Goal: Transaction & Acquisition: Purchase product/service

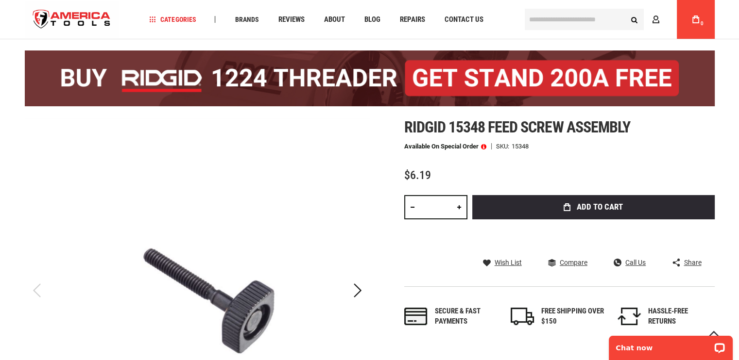
scroll to position [97, 0]
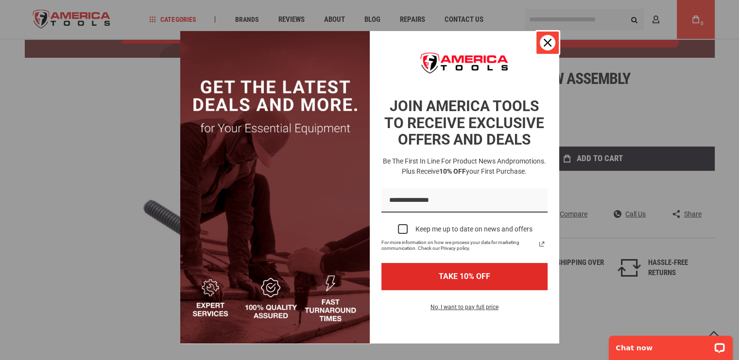
click at [545, 44] on icon "close icon" at bounding box center [547, 43] width 8 height 8
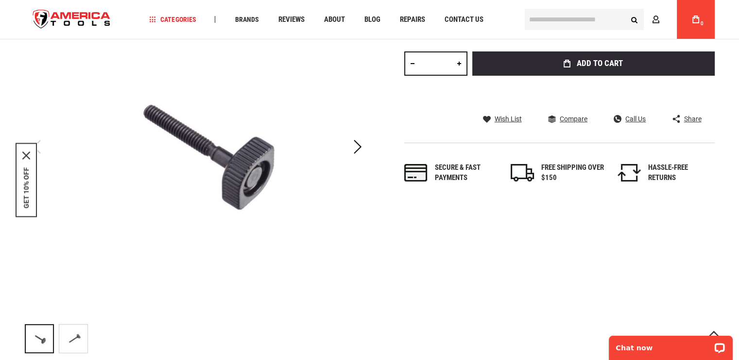
scroll to position [194, 0]
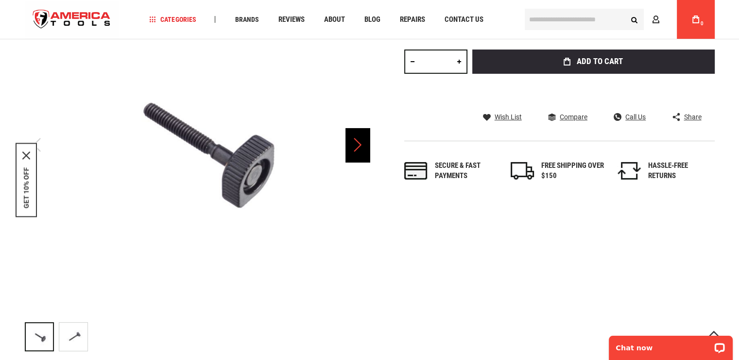
click at [361, 148] on div "Next" at bounding box center [357, 145] width 24 height 34
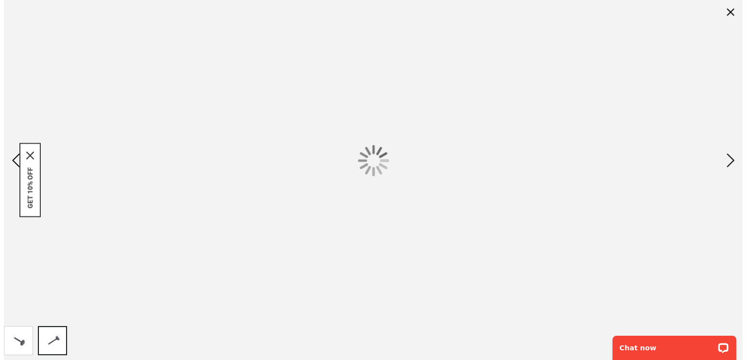
scroll to position [0, 0]
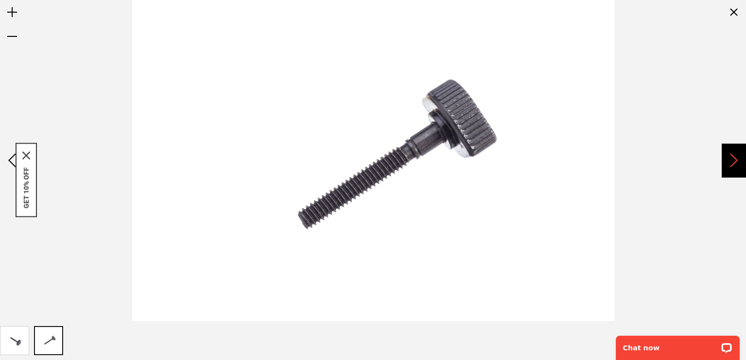
click at [738, 163] on div "Next" at bounding box center [734, 161] width 24 height 34
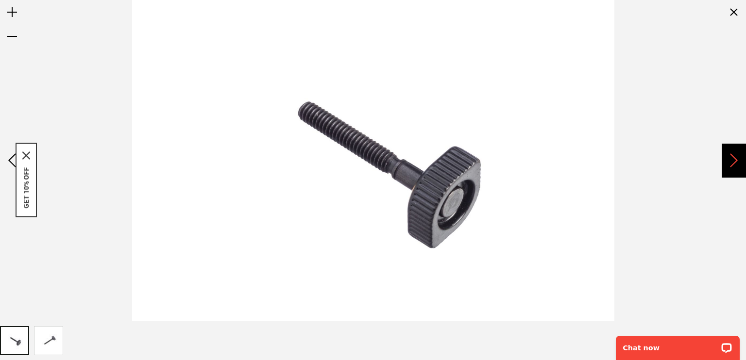
click at [738, 163] on div "Next" at bounding box center [734, 161] width 24 height 34
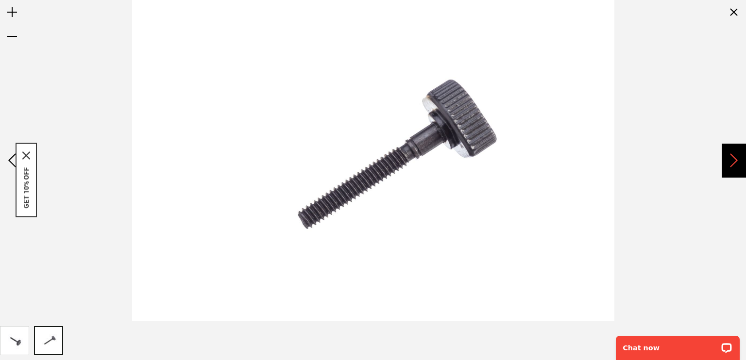
click at [738, 163] on div "Next" at bounding box center [734, 161] width 24 height 34
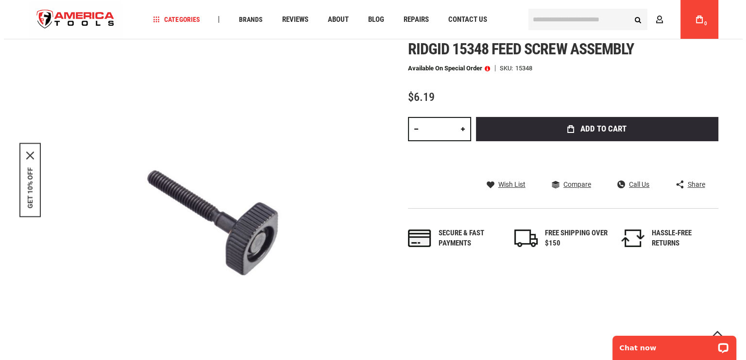
scroll to position [87, 0]
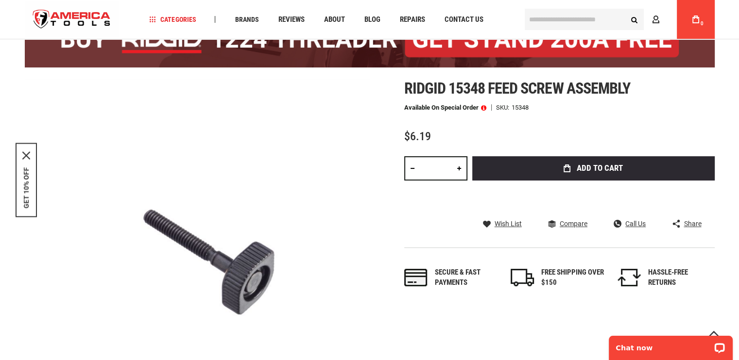
drag, startPoint x: 448, startPoint y: 165, endPoint x: 414, endPoint y: 165, distance: 34.0
click at [414, 165] on div "*" at bounding box center [435, 168] width 63 height 24
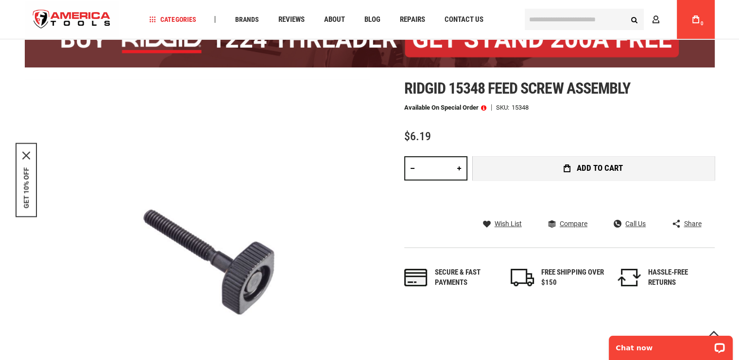
type input "*"
click at [511, 162] on button "Add to Cart" at bounding box center [593, 168] width 242 height 24
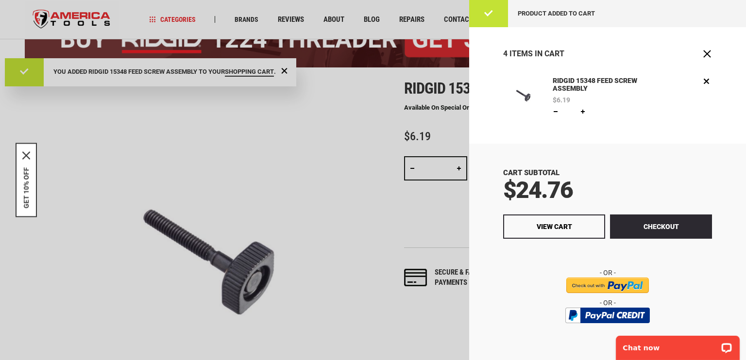
scroll to position [0, 0]
click at [557, 226] on span "View Cart" at bounding box center [554, 227] width 35 height 8
